Goal: Find specific page/section

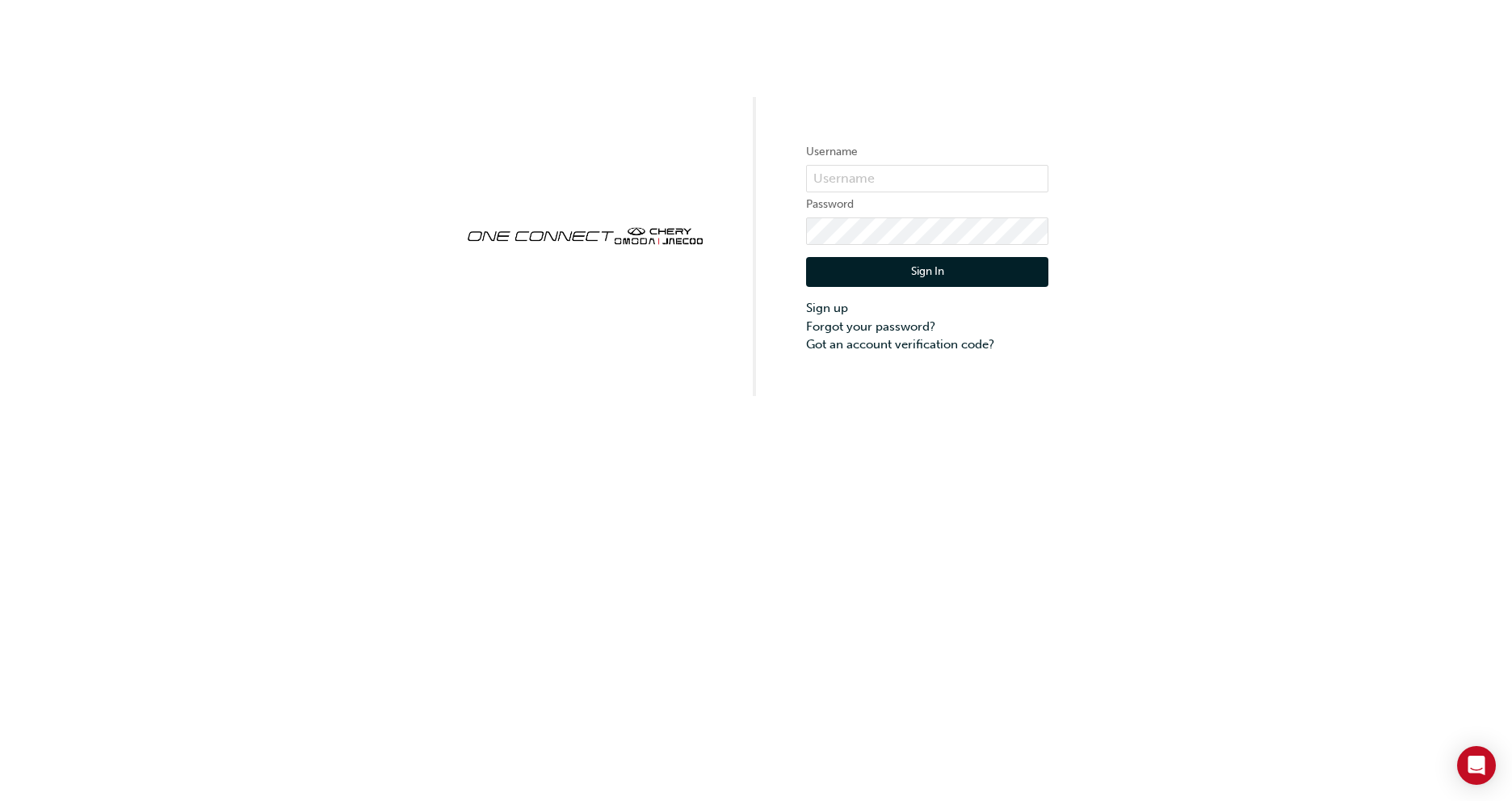
click at [902, 163] on form "Username Password Sign In Sign up Forgot your password? Got an account verifica…" at bounding box center [928, 248] width 242 height 211
click at [902, 169] on input "text" at bounding box center [928, 179] width 242 height 28
type input "CHAU1956"
click button "Sign In" at bounding box center [928, 272] width 242 height 31
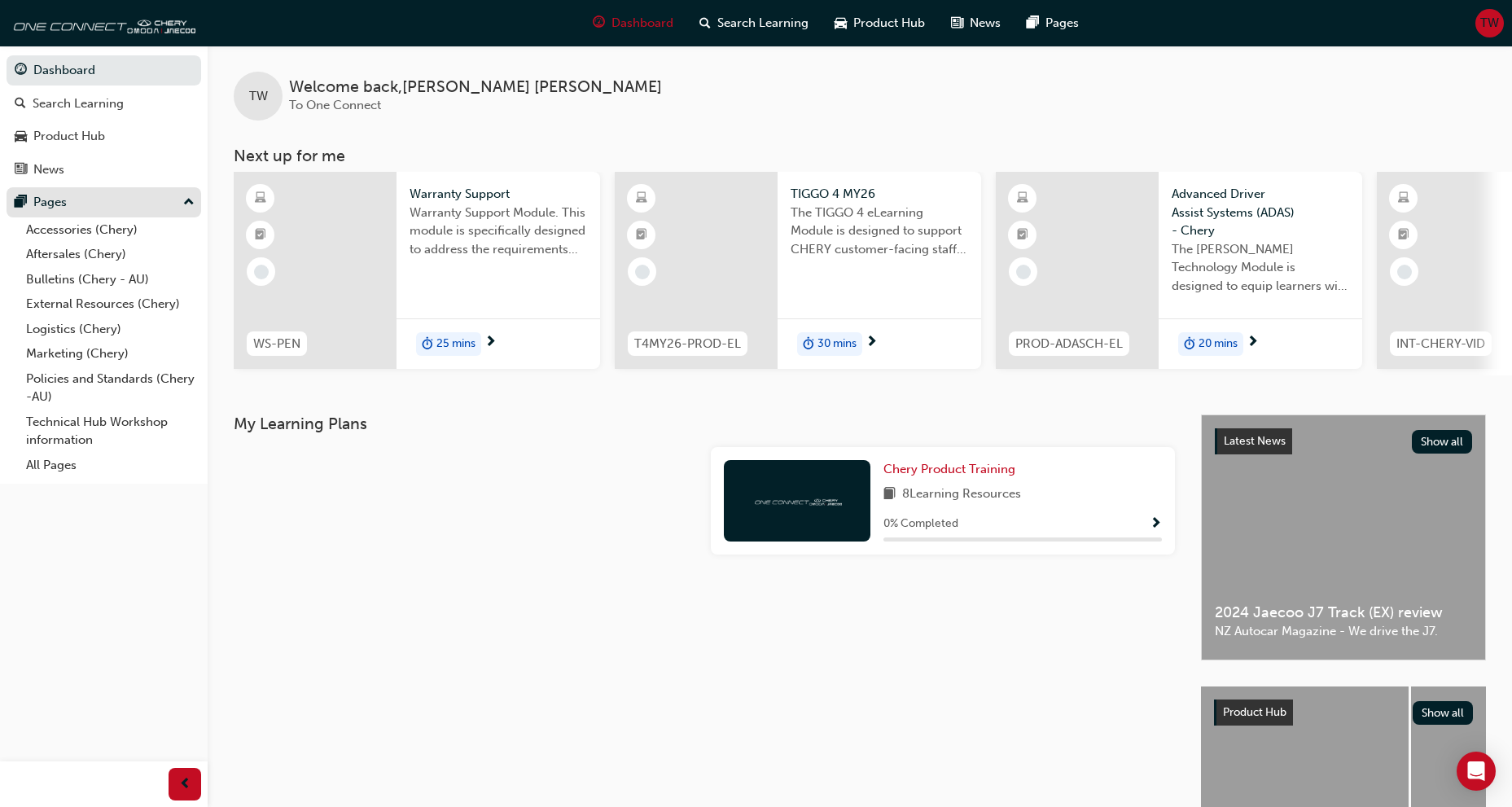
click at [64, 203] on div "Pages" at bounding box center [50, 202] width 34 height 19
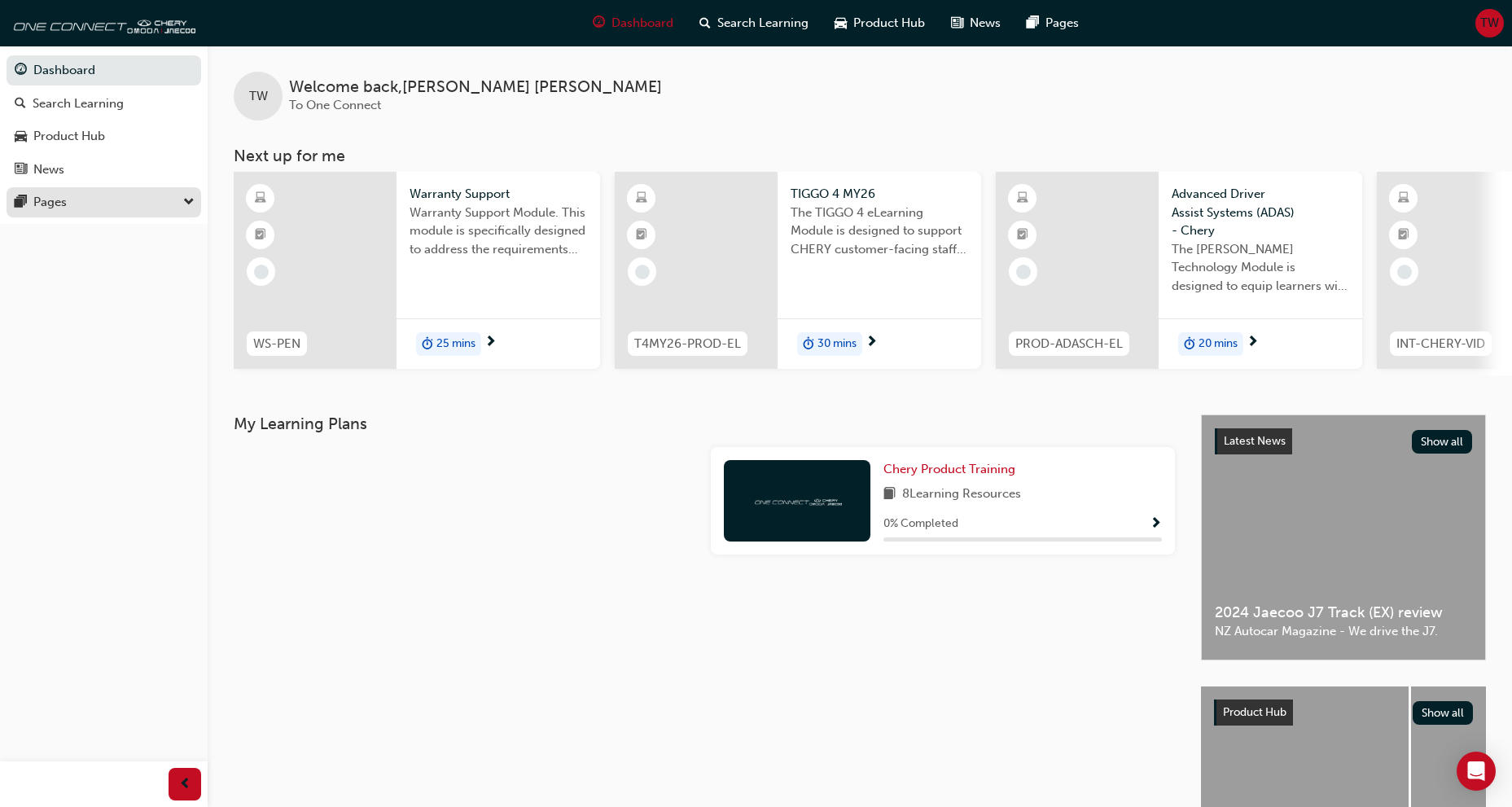
click at [64, 203] on div "Pages" at bounding box center [50, 202] width 34 height 19
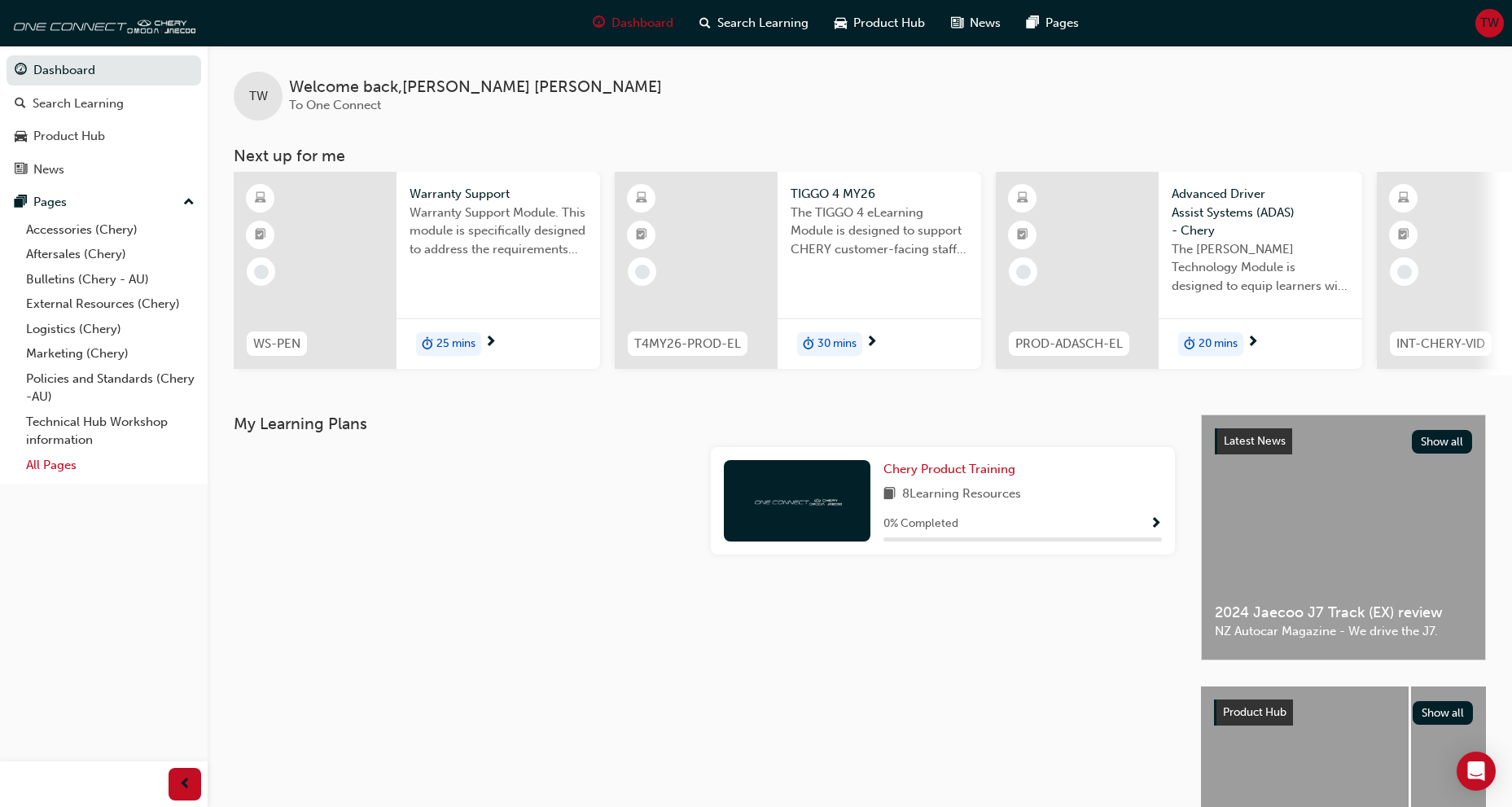
click at [82, 471] on link "All Pages" at bounding box center [110, 465] width 182 height 25
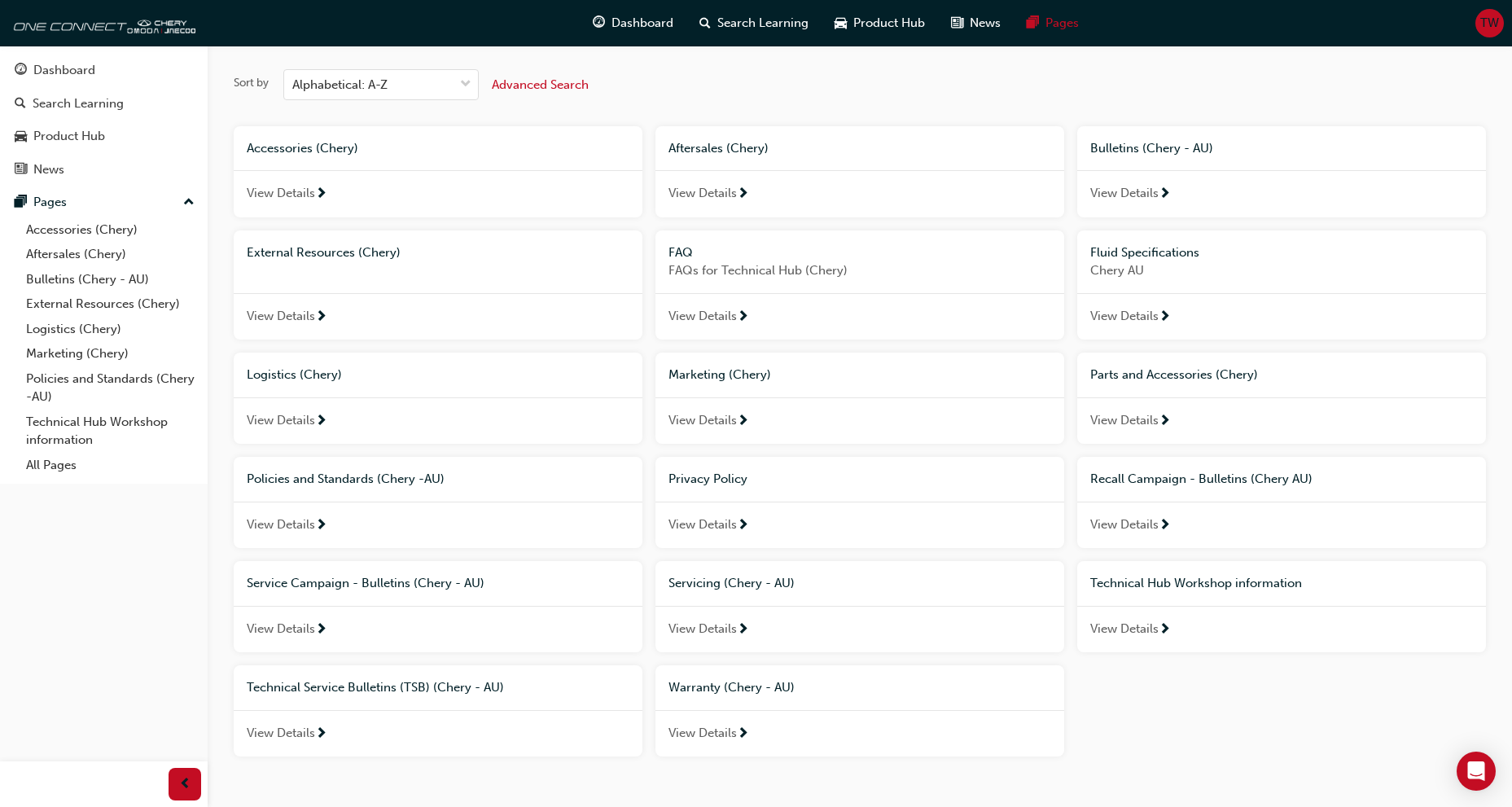
scroll to position [110, 0]
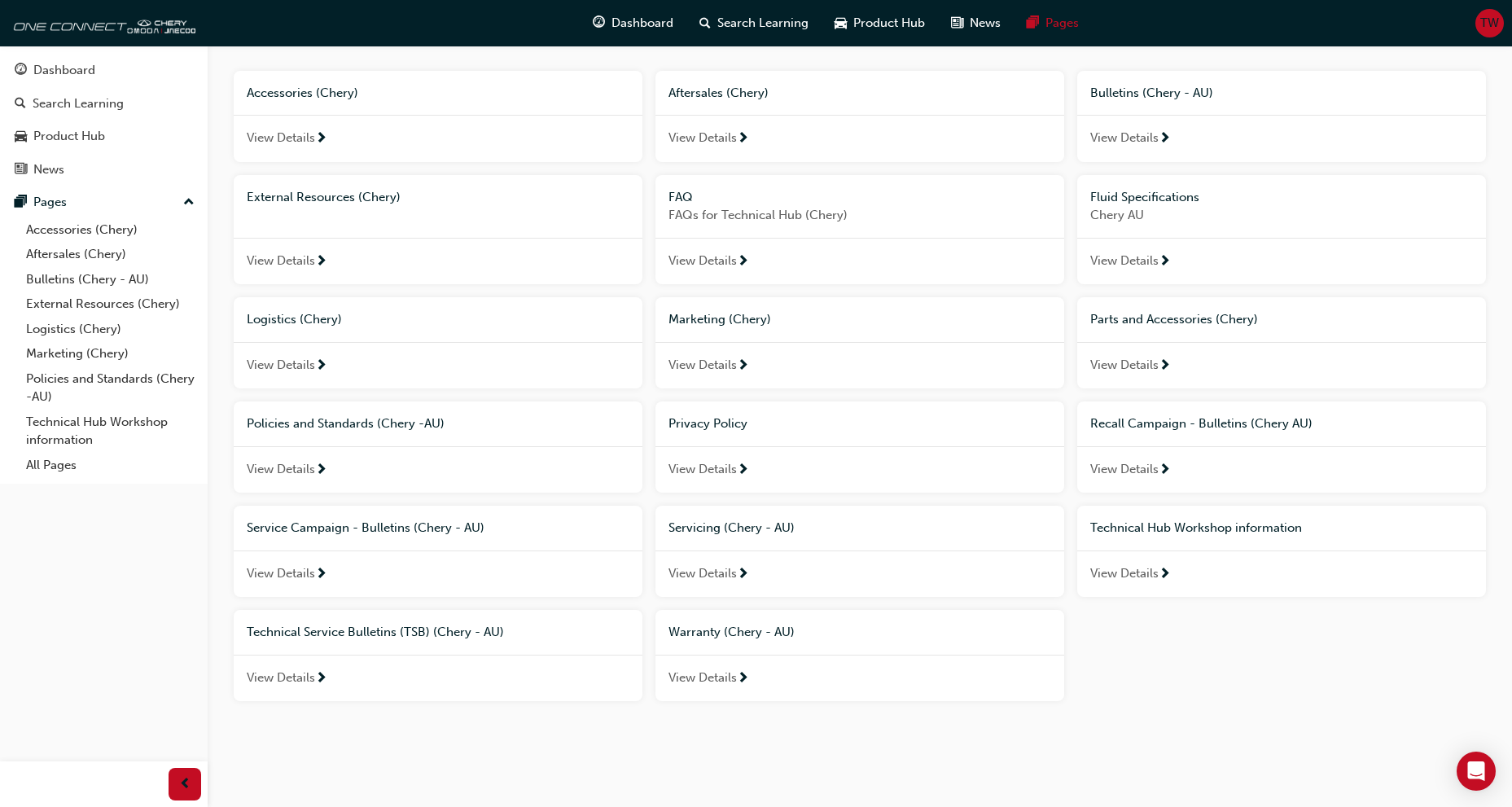
click at [716, 680] on span "View Details" at bounding box center [702, 677] width 68 height 19
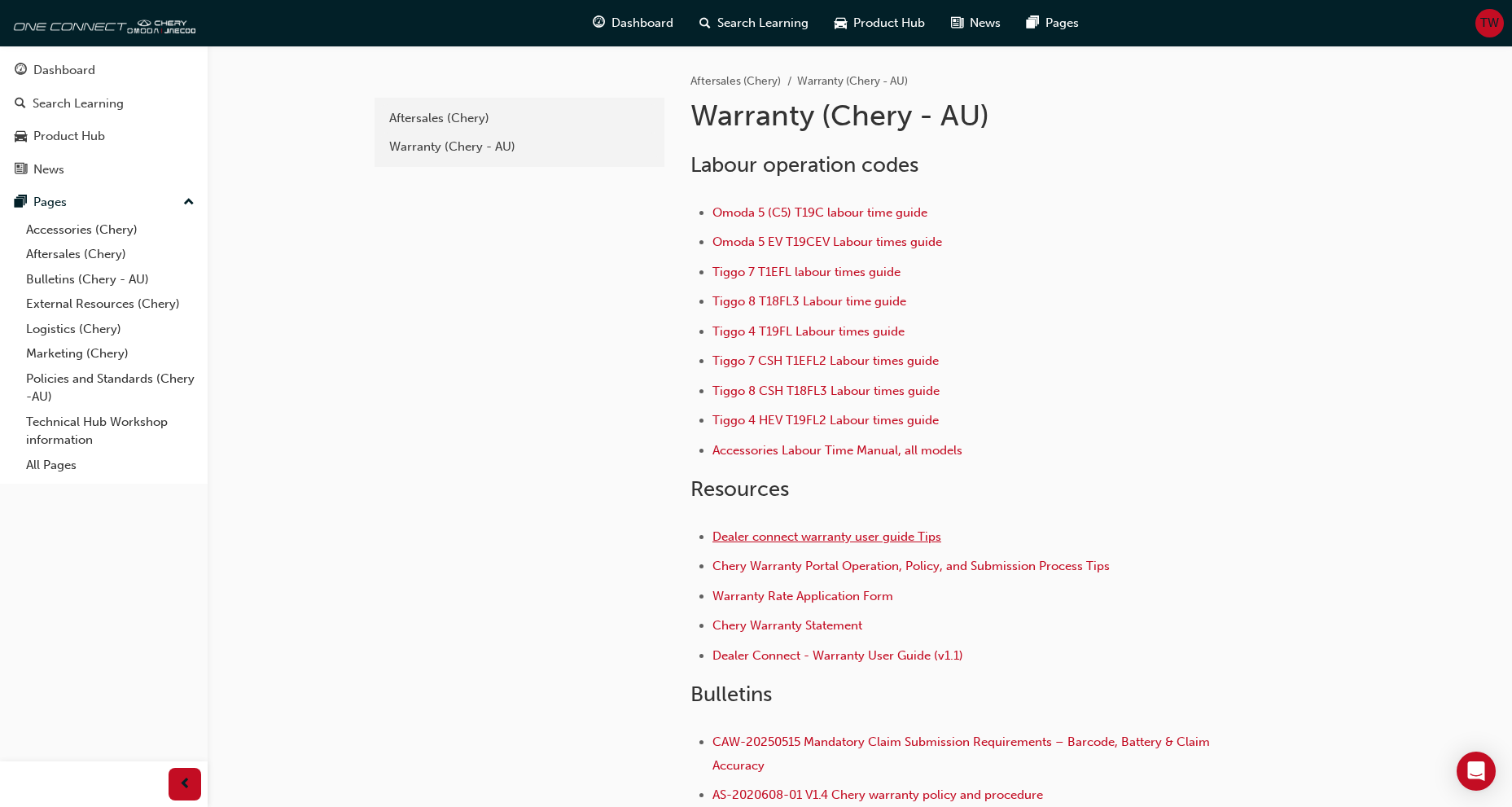
click at [914, 536] on span "Dealer connect warranty user guide Tips" at bounding box center [826, 537] width 228 height 15
